Goal: Information Seeking & Learning: Learn about a topic

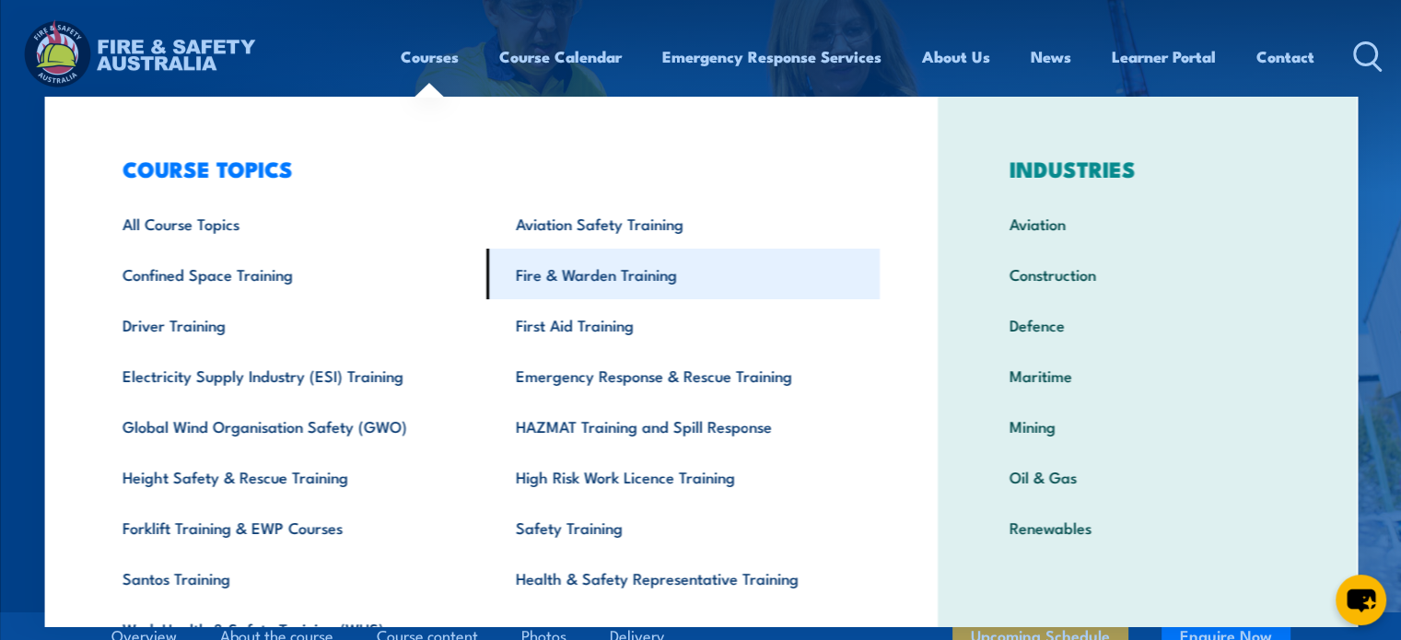
click at [586, 285] on link "Fire & Warden Training" at bounding box center [682, 274] width 393 height 51
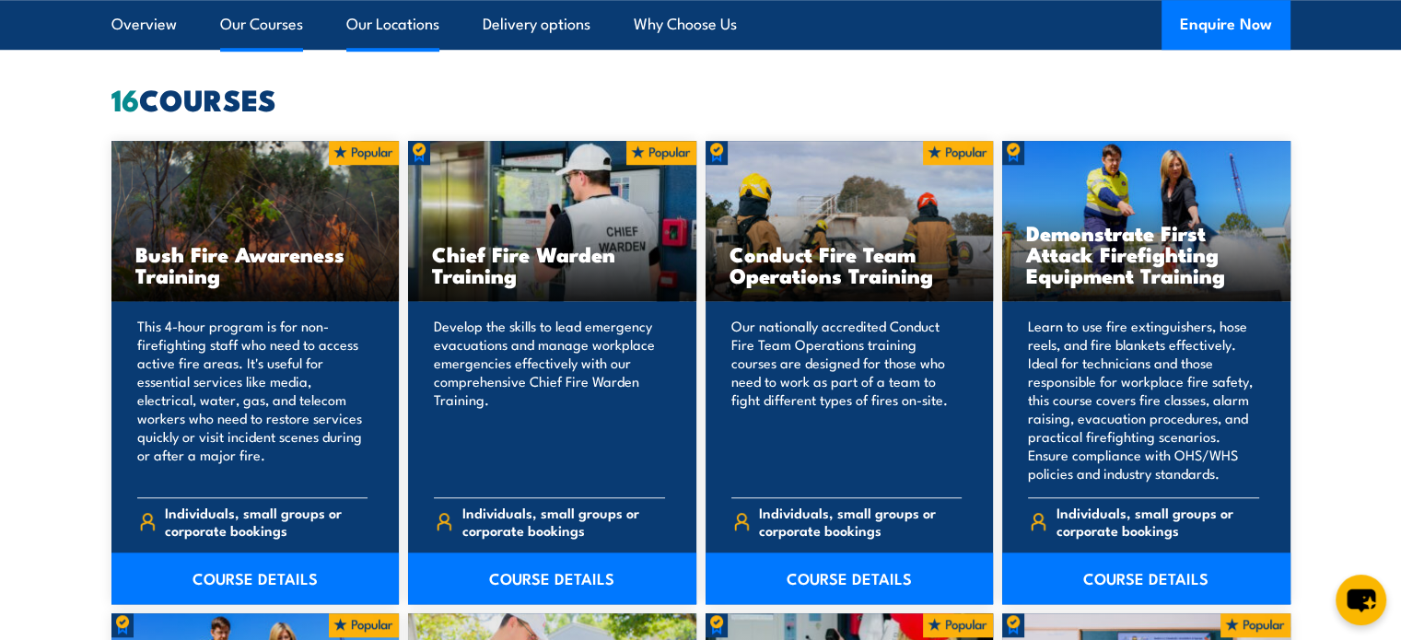
scroll to position [914, 0]
